Goal: Task Accomplishment & Management: Use online tool/utility

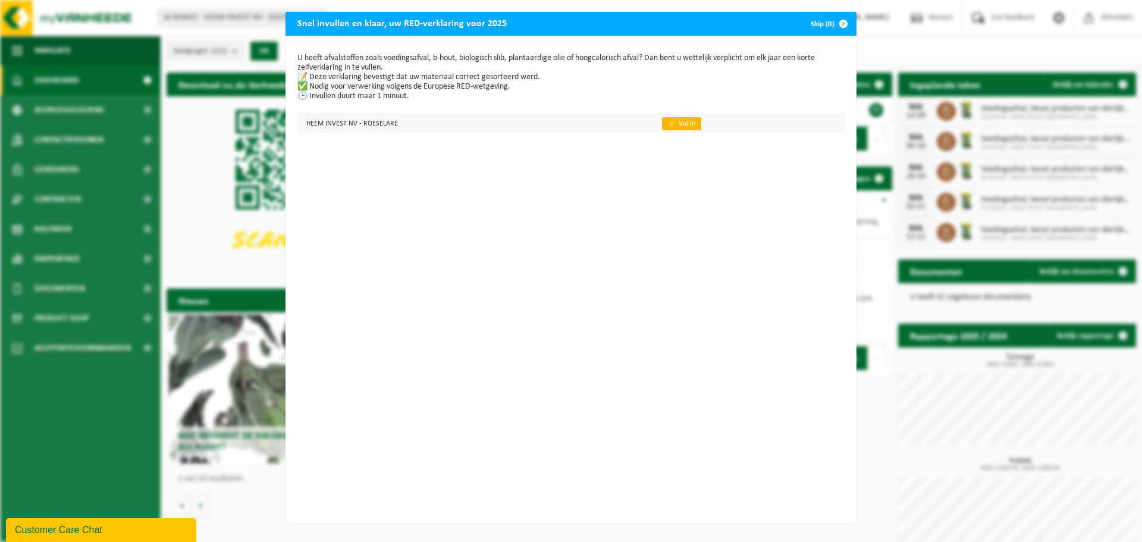
click at [663, 127] on link "👉 Vul in" at bounding box center [681, 123] width 39 height 13
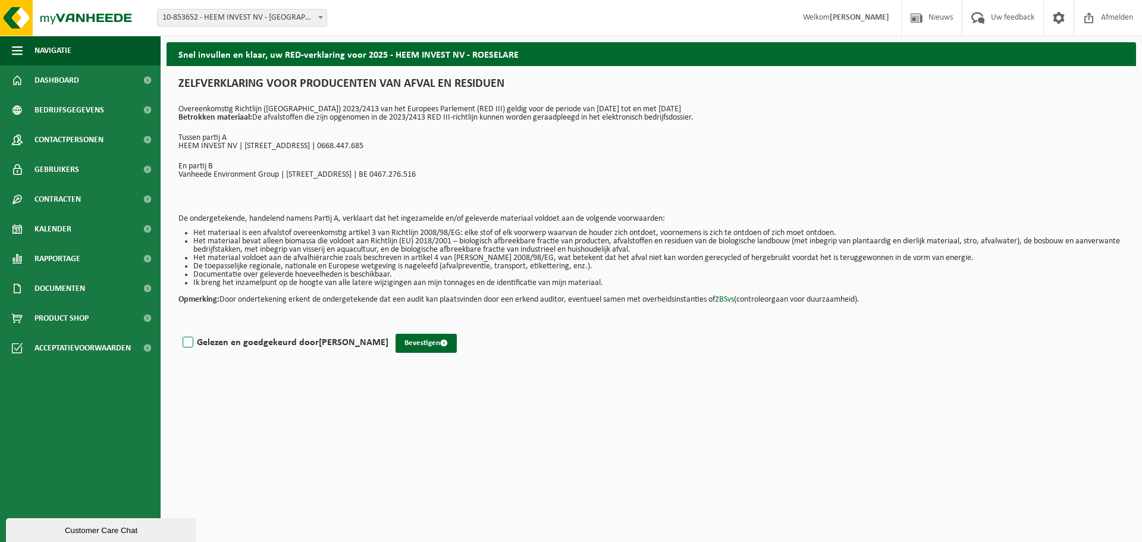
click at [192, 340] on label "Gelezen en goedgekeurd door JASPER HOUTHOOFD" at bounding box center [284, 343] width 208 height 18
click at [388, 328] on input "Gelezen en goedgekeurd door JASPER HOUTHOOFD" at bounding box center [388, 327] width 1 height 1
checkbox input "true"
click at [425, 340] on button "Bevestigen" at bounding box center [426, 343] width 61 height 19
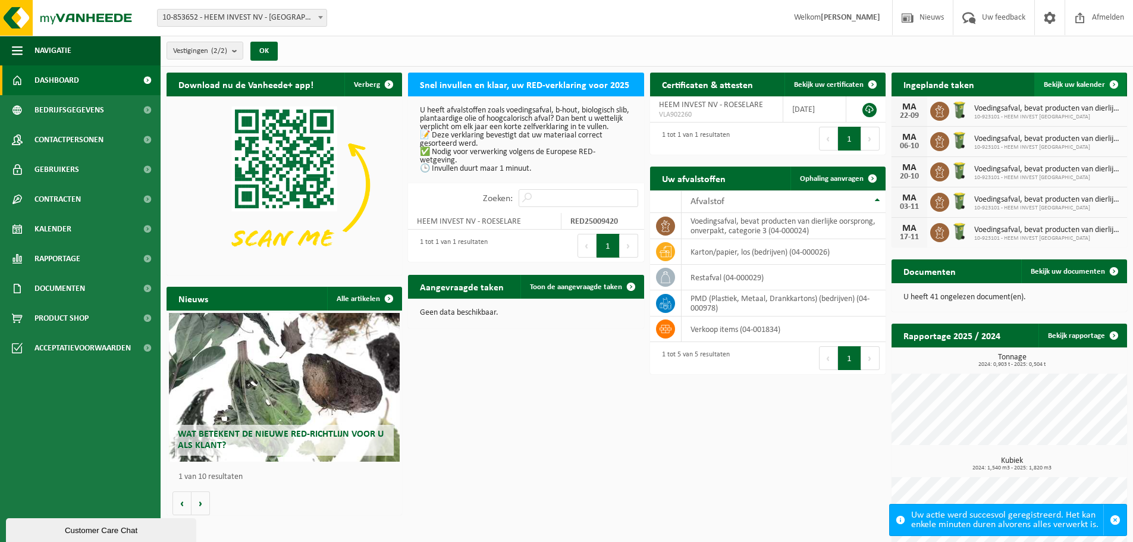
click at [1055, 81] on span "Bekijk uw kalender" at bounding box center [1074, 85] width 61 height 8
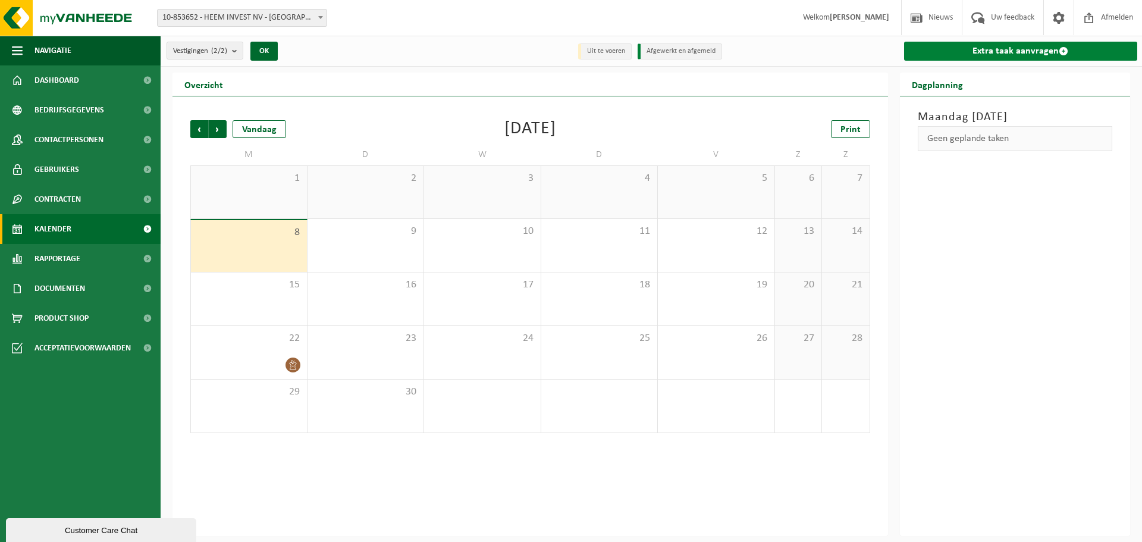
click at [1038, 48] on link "Extra taak aanvragen" at bounding box center [1021, 51] width 234 height 19
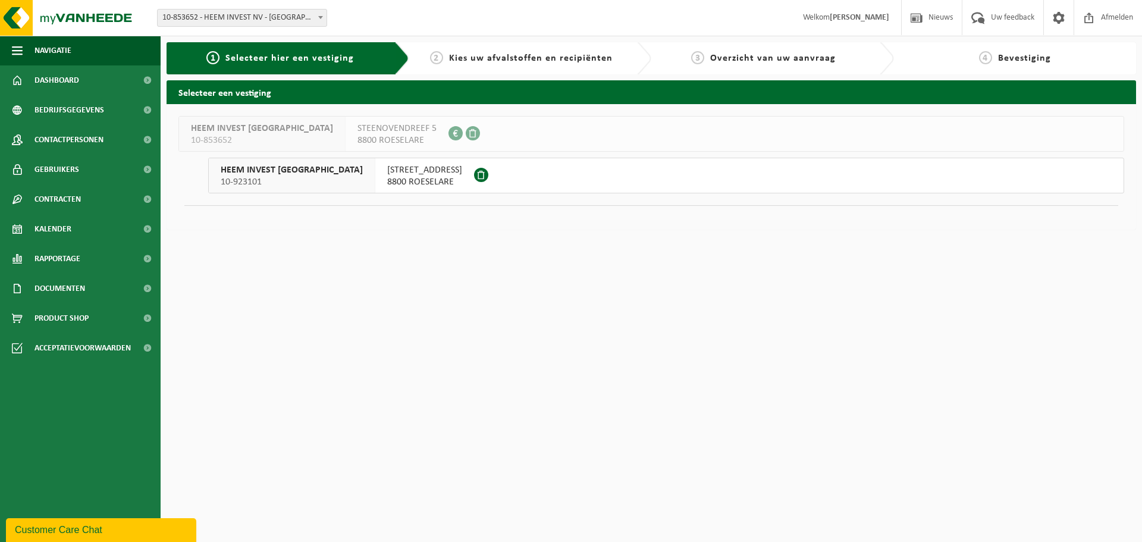
click at [387, 180] on span "8800 ROESELARE" at bounding box center [424, 182] width 75 height 12
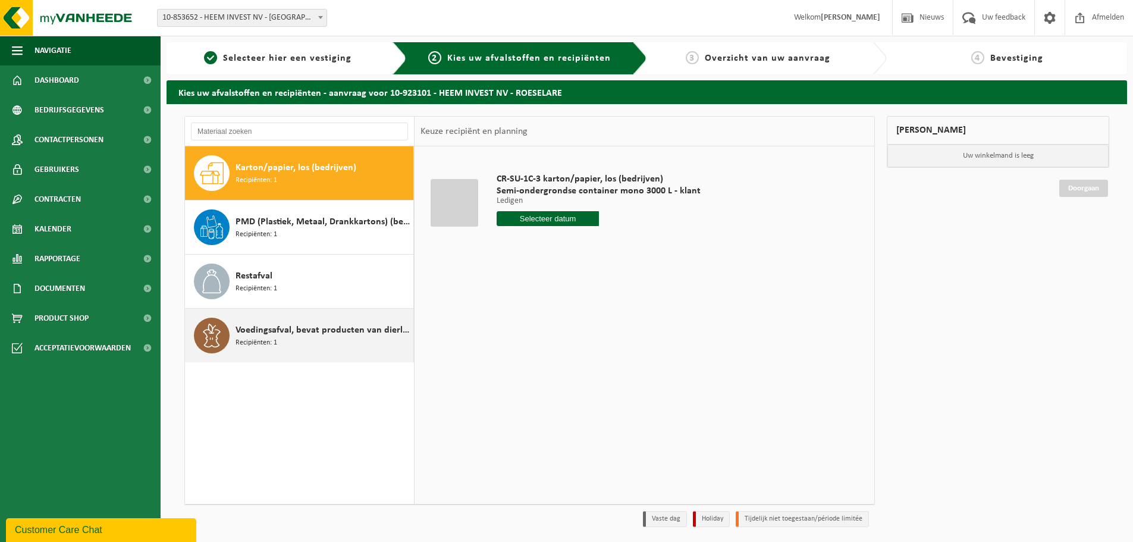
click at [289, 329] on span "Voedingsafval, bevat producten van dierlijke oorsprong, onverpakt, categorie 3" at bounding box center [323, 330] width 175 height 14
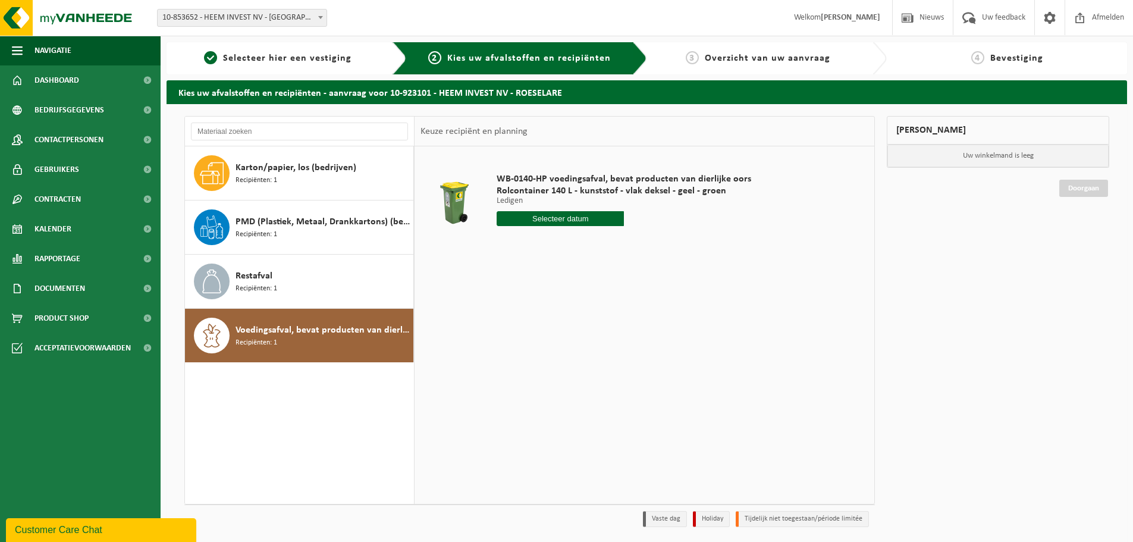
click at [541, 218] on input "text" at bounding box center [560, 218] width 127 height 15
click at [510, 320] on div "15" at bounding box center [507, 324] width 21 height 19
type input "Van 2025-09-15"
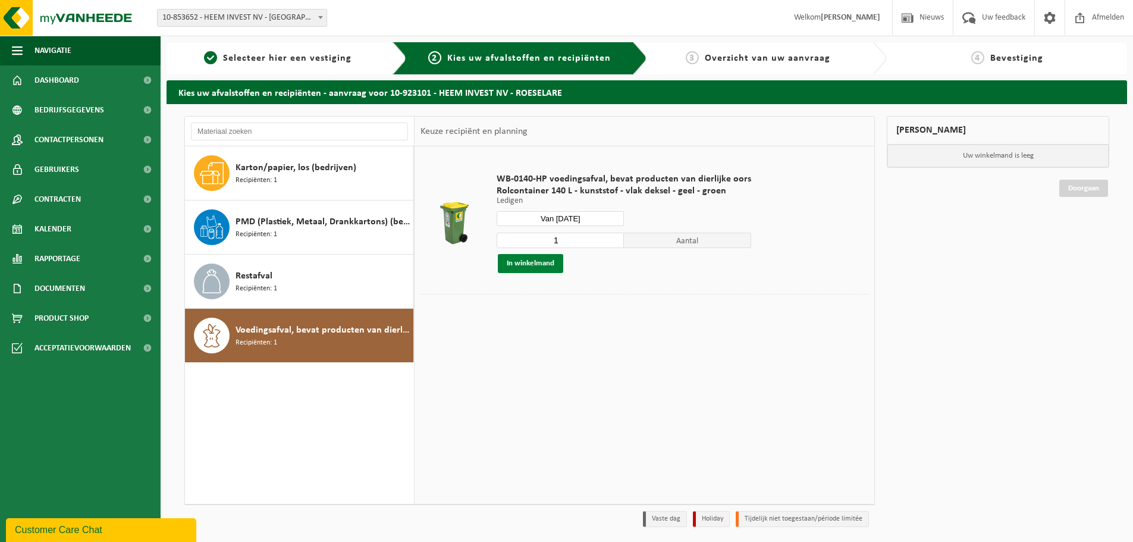
click at [551, 266] on button "In winkelmand" at bounding box center [530, 263] width 65 height 19
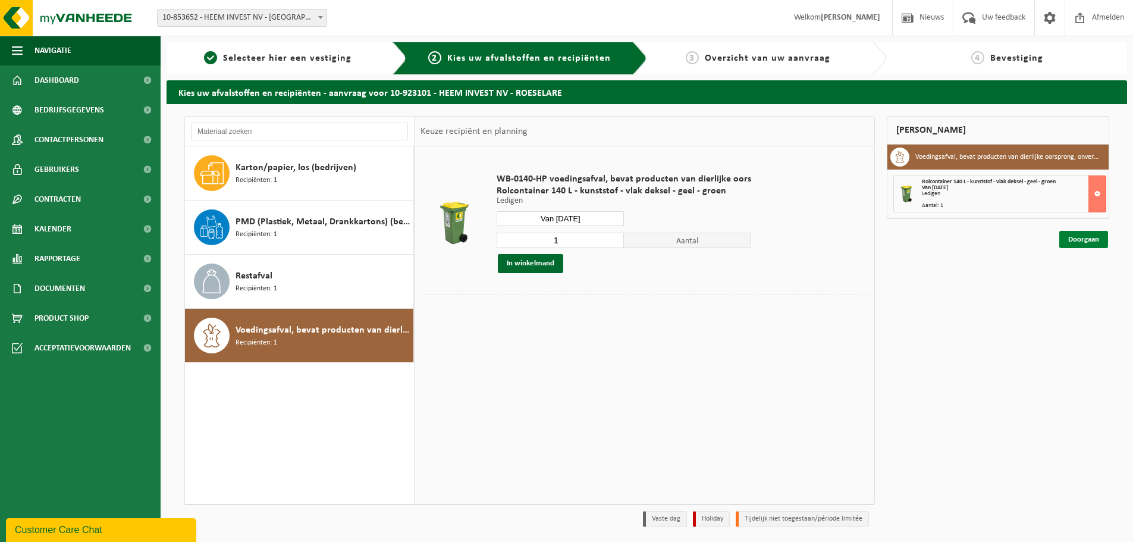
click at [1078, 241] on link "Doorgaan" at bounding box center [1083, 239] width 49 height 17
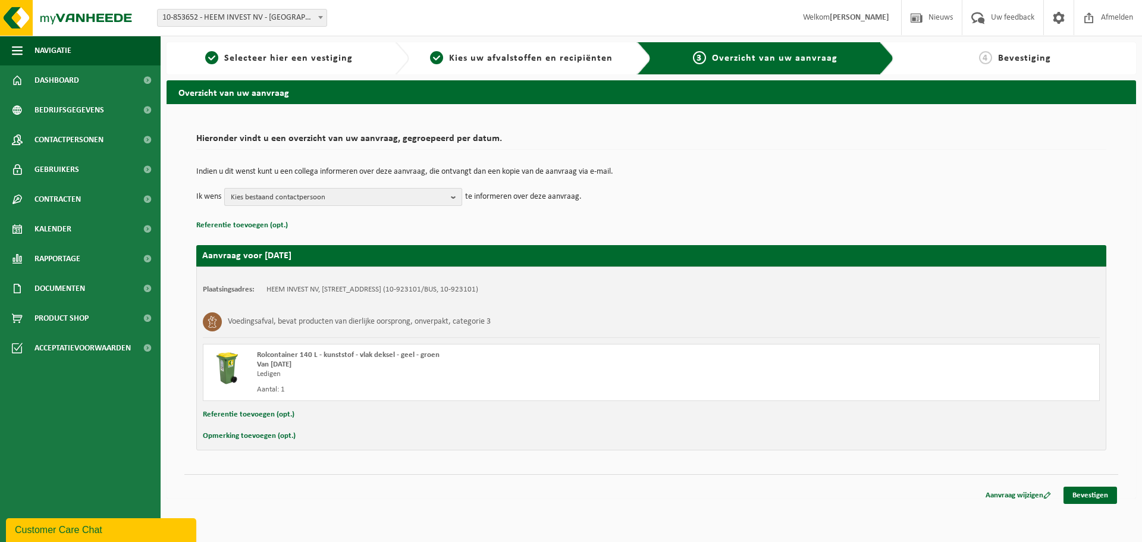
click at [447, 195] on button "Kies bestaand contactpersoon" at bounding box center [343, 197] width 238 height 18
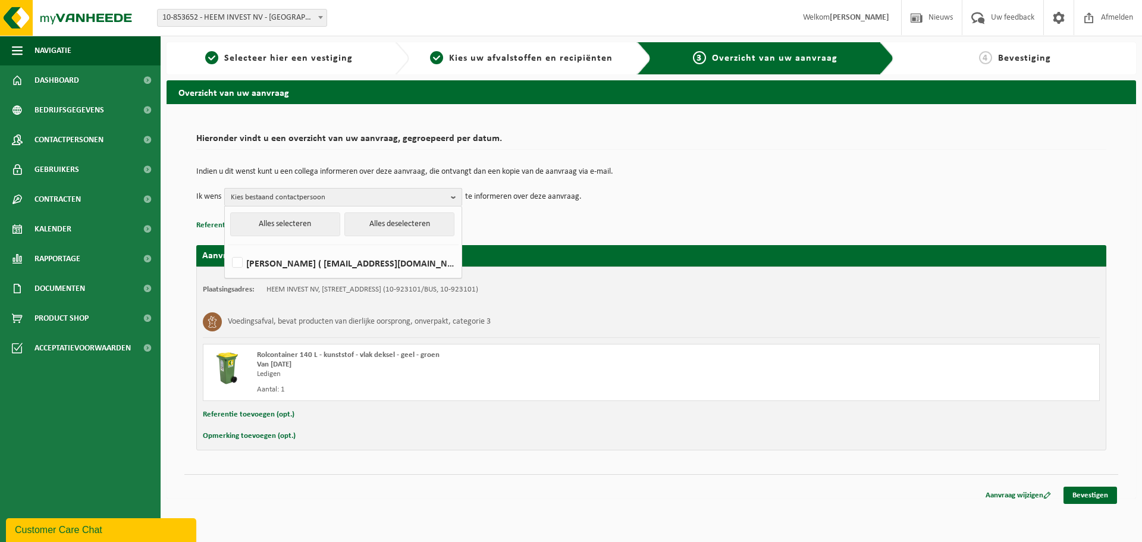
click at [447, 195] on button "Kies bestaand contactpersoon" at bounding box center [343, 197] width 238 height 18
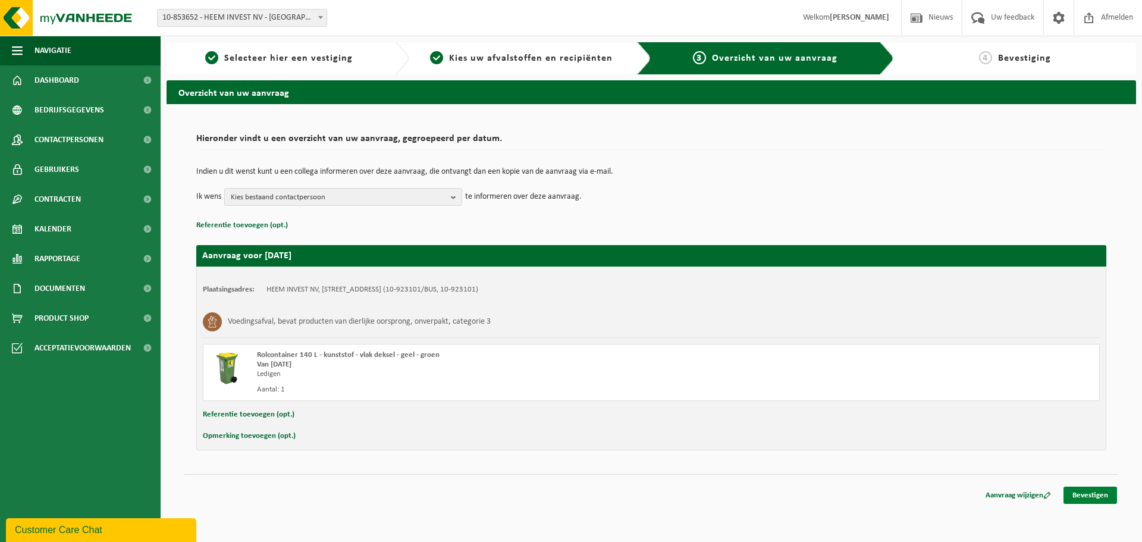
click at [1092, 499] on link "Bevestigen" at bounding box center [1090, 495] width 54 height 17
